Goal: Communication & Community: Share content

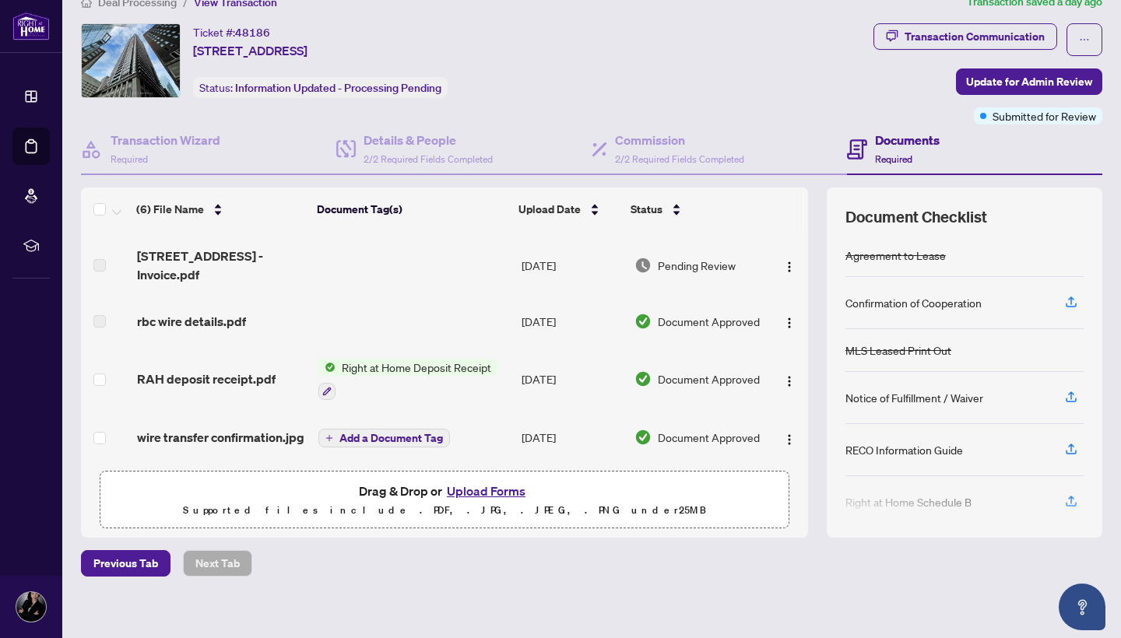
scroll to position [37, 0]
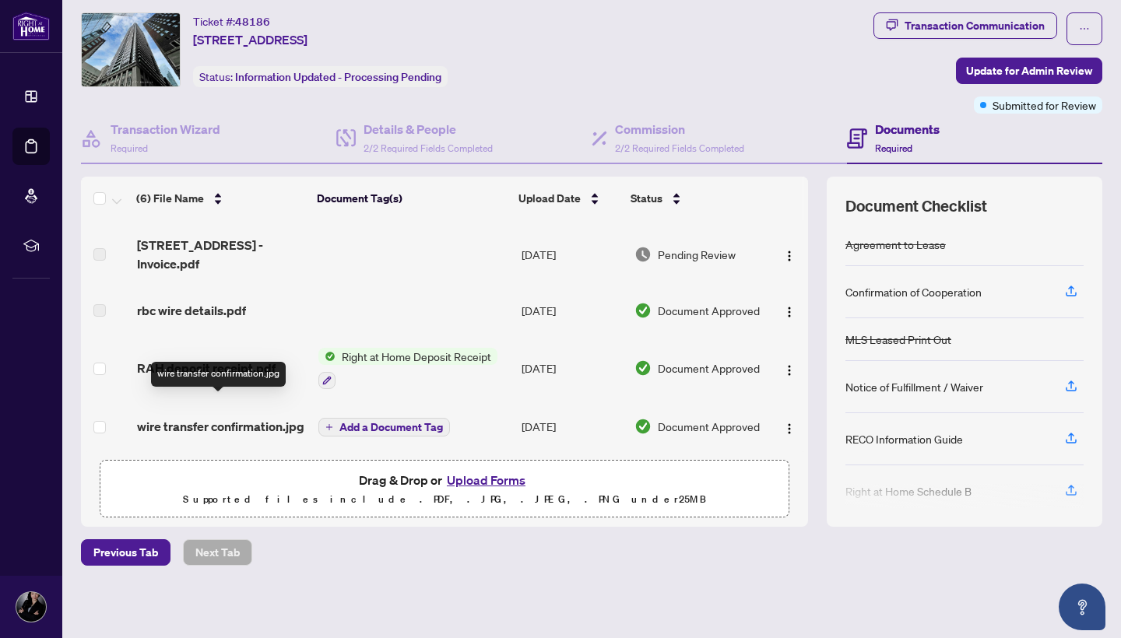
click at [182, 426] on span "wire transfer confirmation.jpg" at bounding box center [220, 426] width 167 height 19
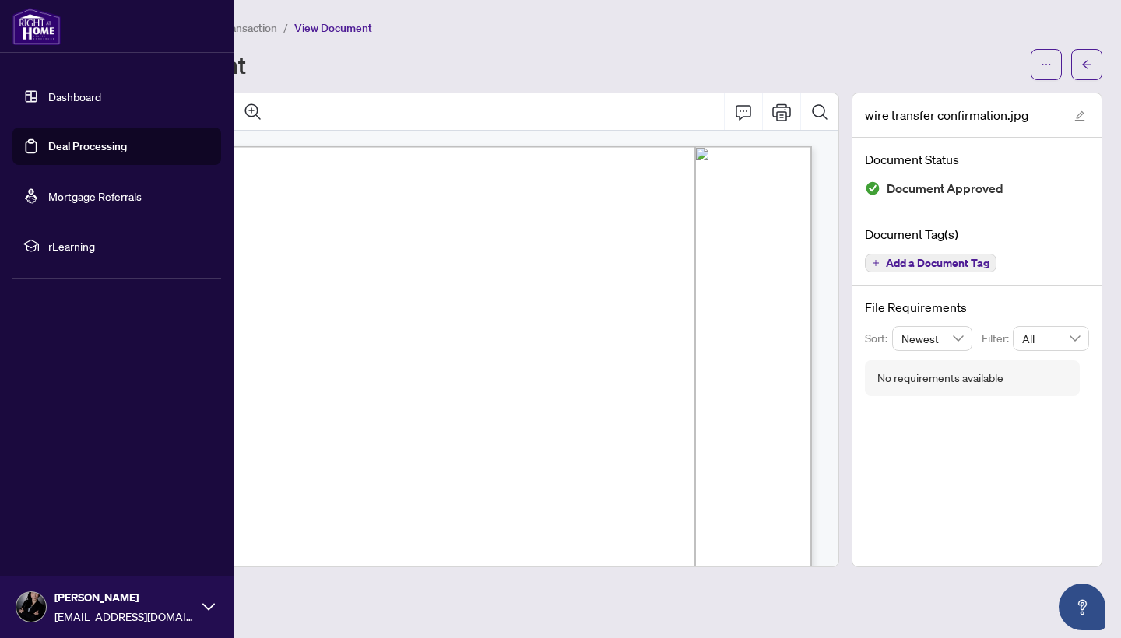
click at [73, 147] on link "Deal Processing" at bounding box center [87, 146] width 79 height 14
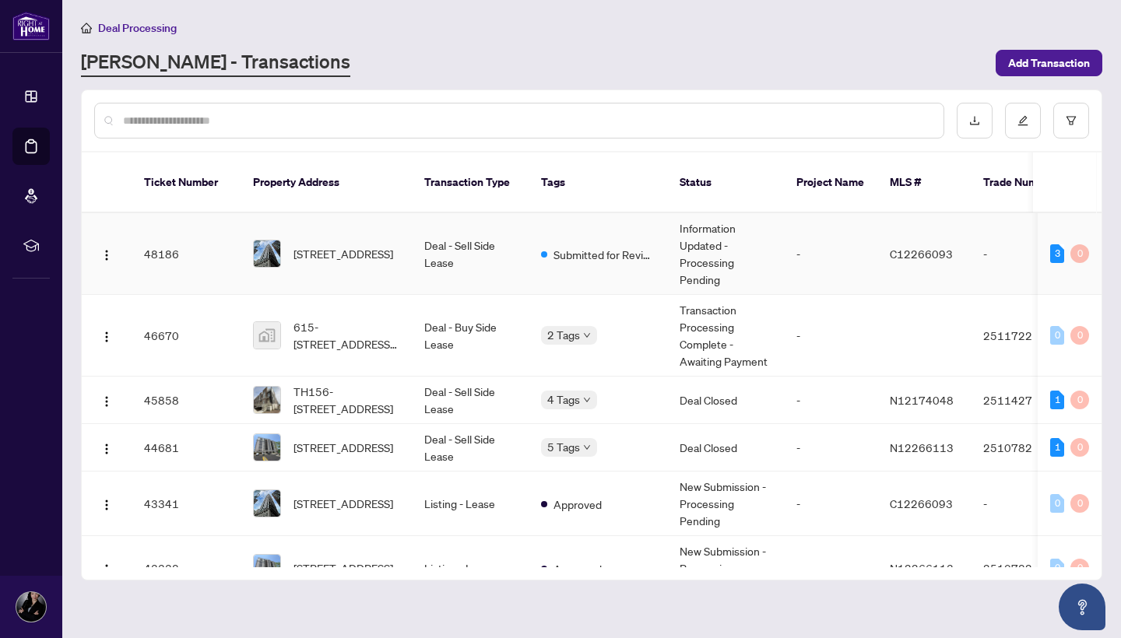
click at [314, 245] on span "[STREET_ADDRESS]" at bounding box center [343, 253] width 100 height 17
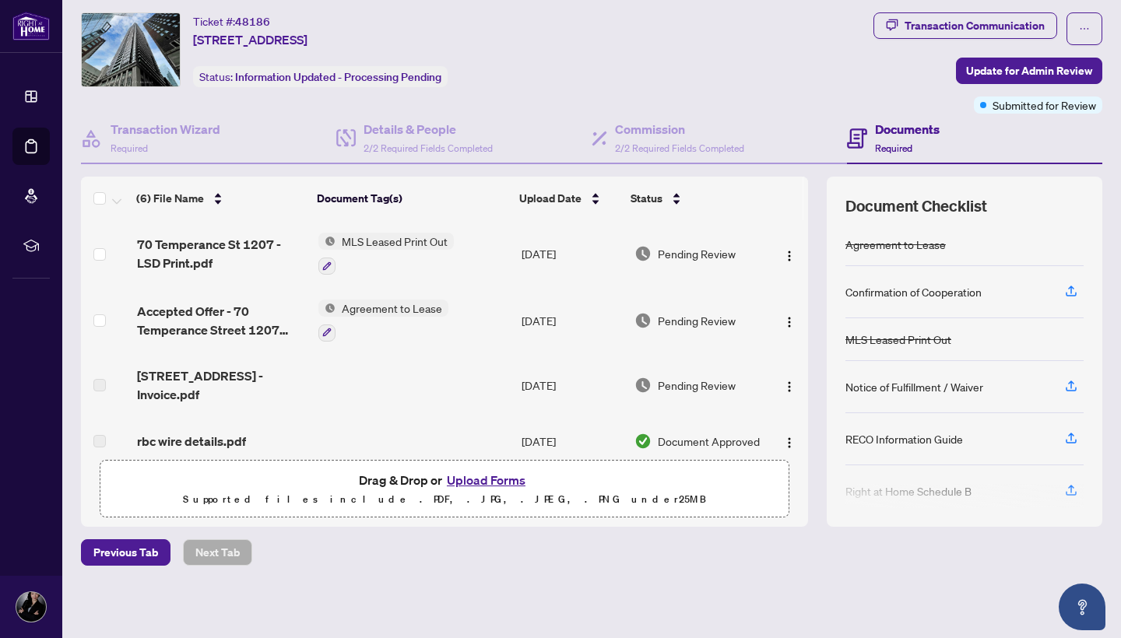
scroll to position [3, 0]
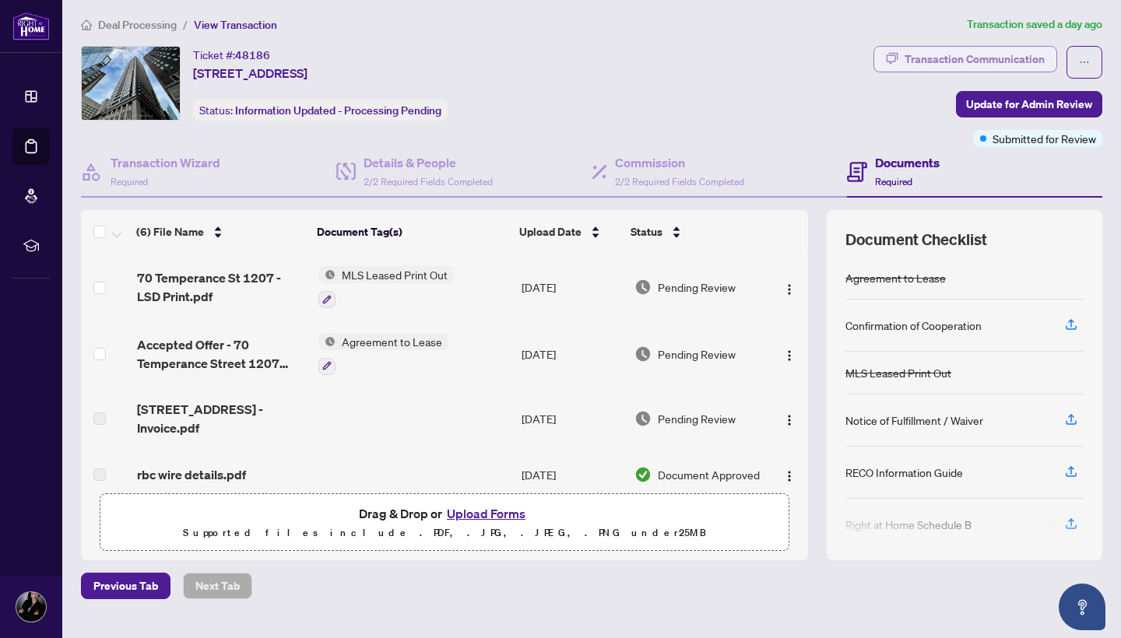
click at [919, 57] on div "Transaction Communication" at bounding box center [975, 59] width 140 height 25
type textarea "**********"
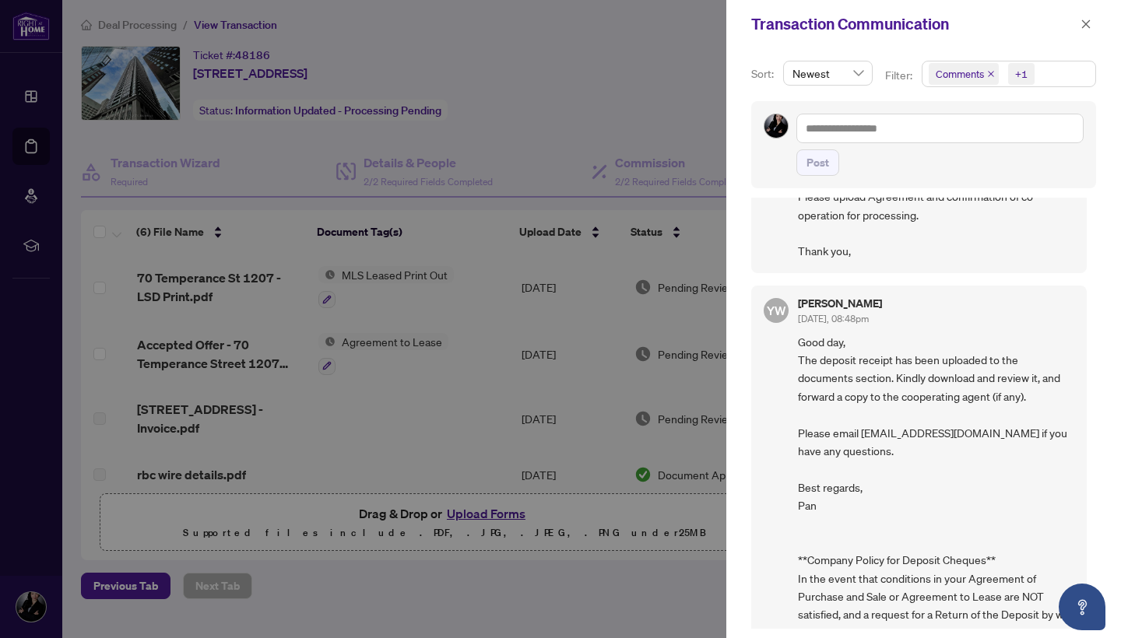
scroll to position [84, 0]
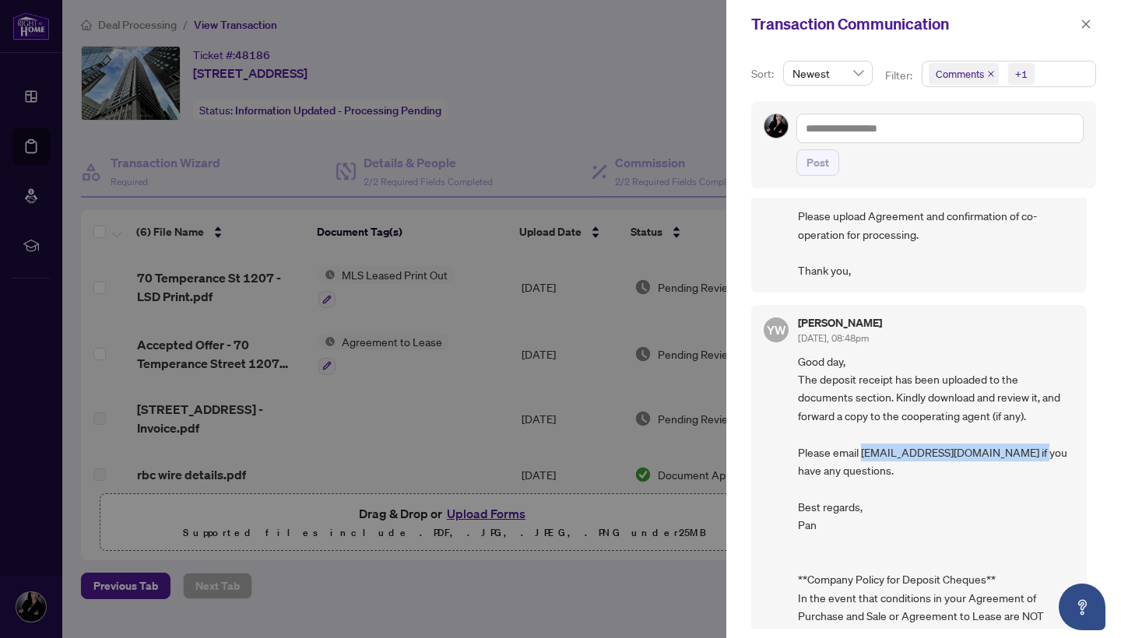
drag, startPoint x: 862, startPoint y: 451, endPoint x: 1032, endPoint y: 454, distance: 170.5
click at [1033, 455] on span "Good day, The deposit receipt has been uploaded to the documents section. Kindl…" at bounding box center [936, 562] width 276 height 419
copy span "[EMAIL_ADDRESS][DOMAIN_NAME]"
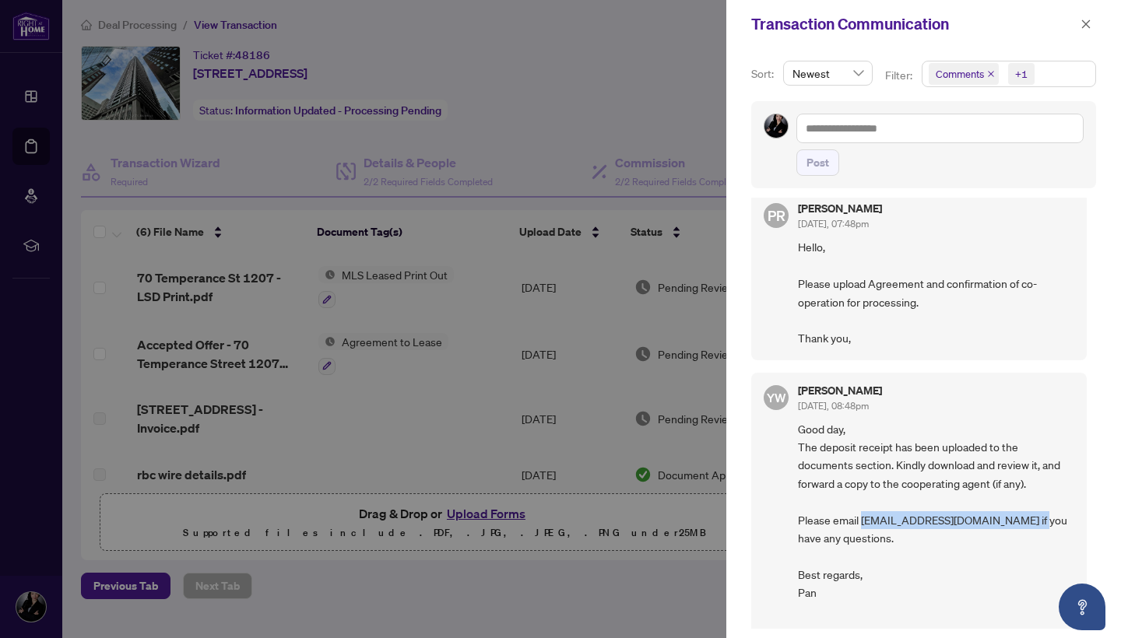
scroll to position [0, 0]
